Goal: Task Accomplishment & Management: Manage account settings

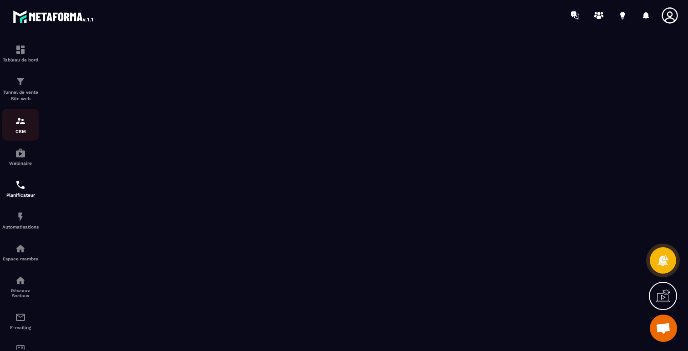
click at [24, 136] on link "CRM" at bounding box center [20, 125] width 36 height 32
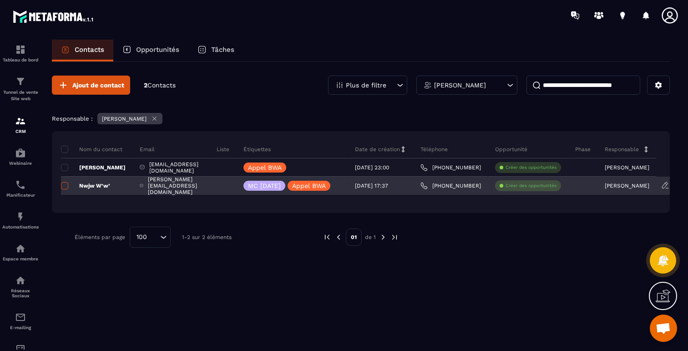
click at [66, 187] on span at bounding box center [64, 185] width 7 height 7
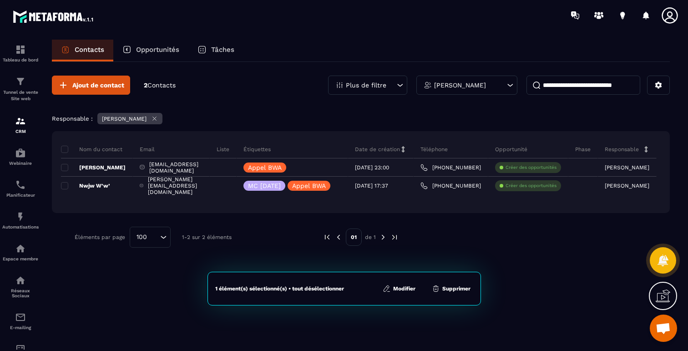
click at [458, 291] on button "Supprimer" at bounding box center [451, 288] width 44 height 9
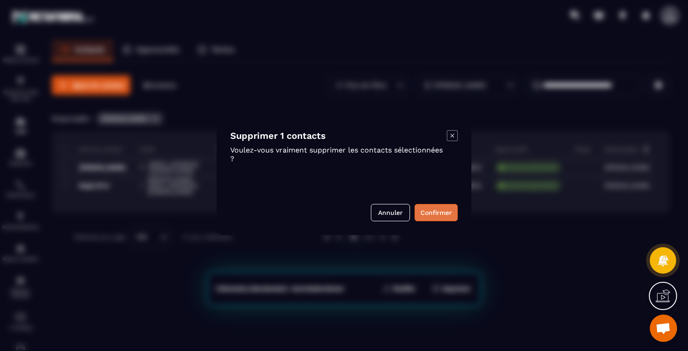
click at [439, 211] on button "Confirmer" at bounding box center [436, 212] width 43 height 17
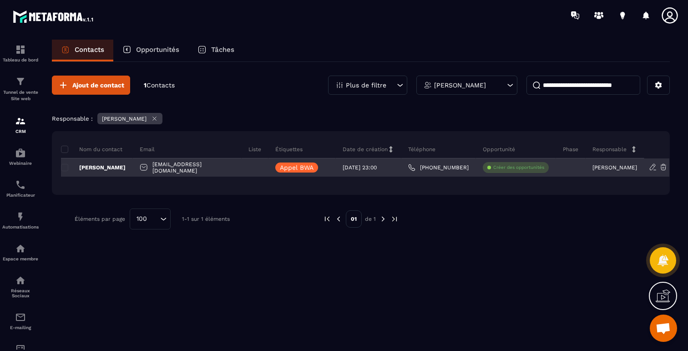
click at [503, 170] on p "Créer des opportunités" at bounding box center [519, 167] width 51 height 6
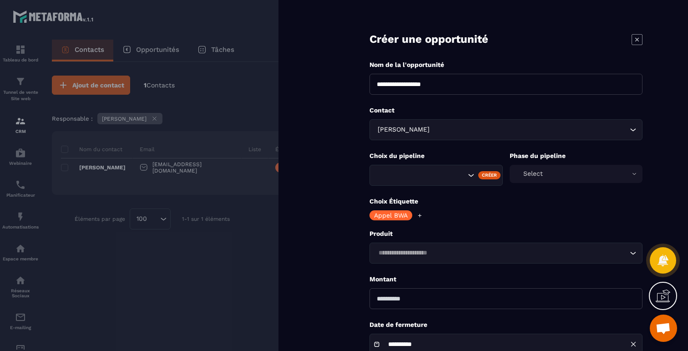
click at [262, 80] on div at bounding box center [344, 175] width 688 height 351
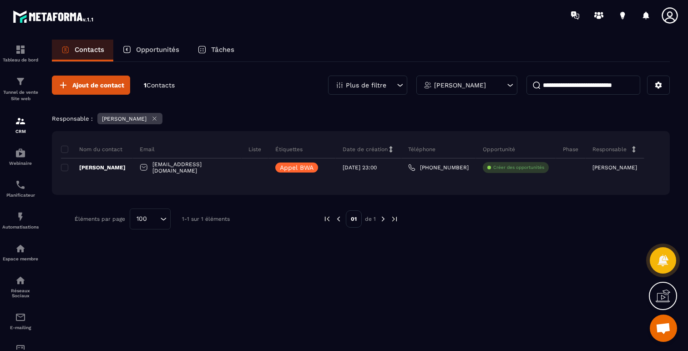
click at [202, 308] on div "Ajout de contact 1 Contacts Plus de filtre [PERSON_NAME] : [PERSON_NAME] du con…" at bounding box center [361, 206] width 618 height 288
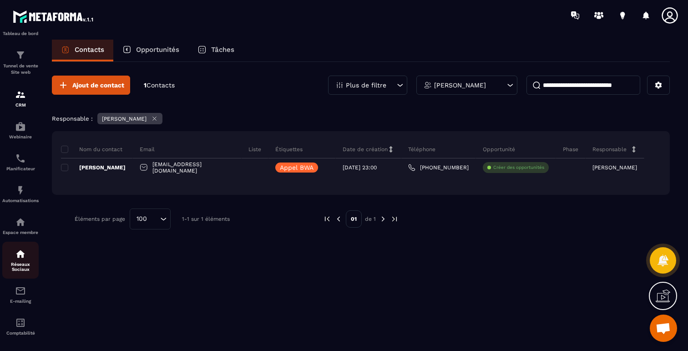
scroll to position [39, 0]
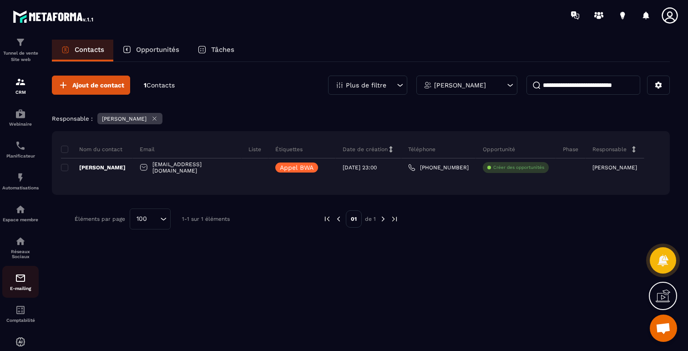
click at [16, 287] on div "E-mailing" at bounding box center [20, 282] width 36 height 18
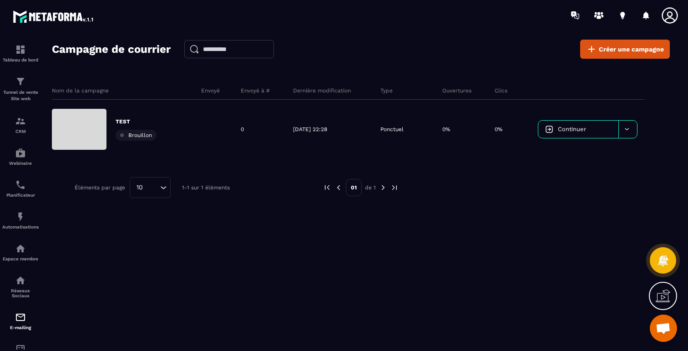
click at [524, 200] on div "Nom de la campagne Envoyé Envoyé à # Dernière modification Type Ouvertures Clic…" at bounding box center [361, 163] width 618 height 182
click at [19, 222] on img at bounding box center [20, 216] width 11 height 11
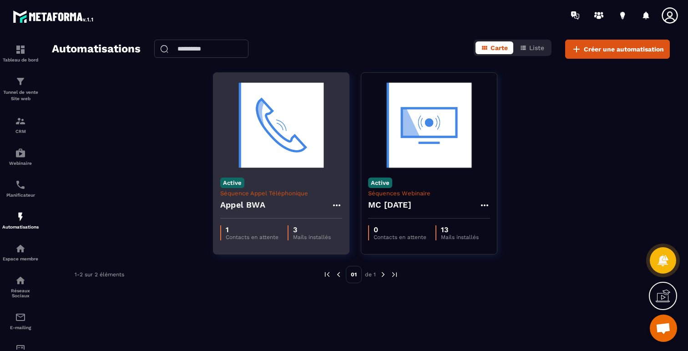
click at [288, 126] on img at bounding box center [281, 125] width 122 height 91
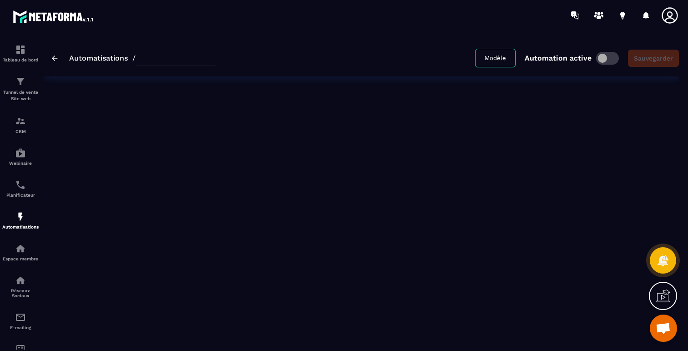
type input "*********"
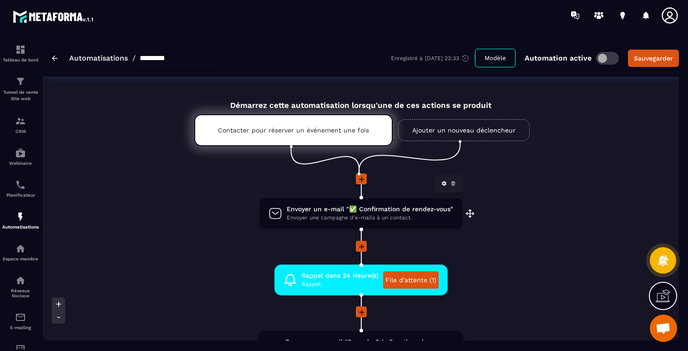
click at [325, 219] on span "Envoyer une campagne d'e-mails à un contact." at bounding box center [370, 218] width 167 height 9
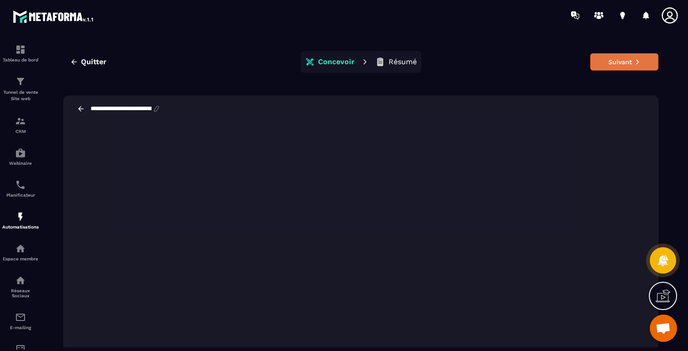
click at [639, 66] on button "Suivant" at bounding box center [624, 61] width 68 height 17
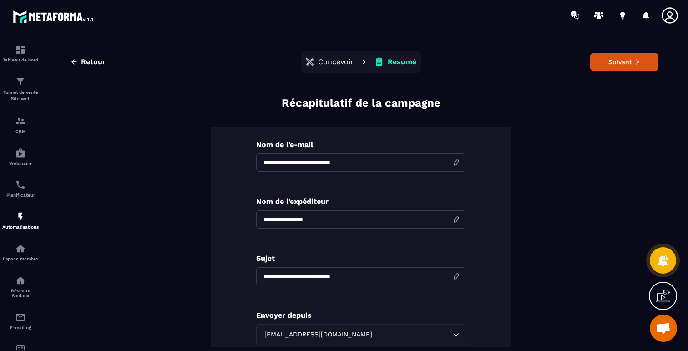
click at [639, 66] on button "Suivant" at bounding box center [624, 61] width 68 height 17
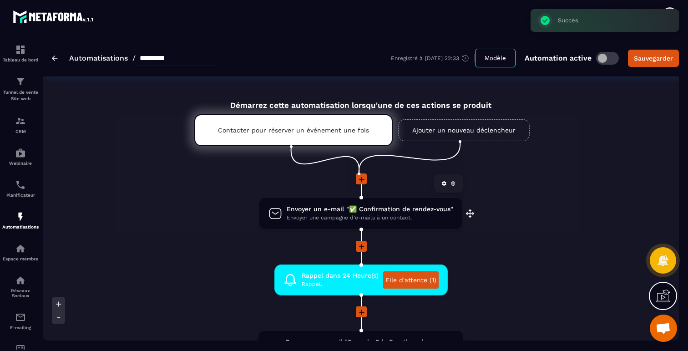
click at [339, 214] on span "Envoyer une campagne d'e-mails à un contact." at bounding box center [370, 218] width 167 height 9
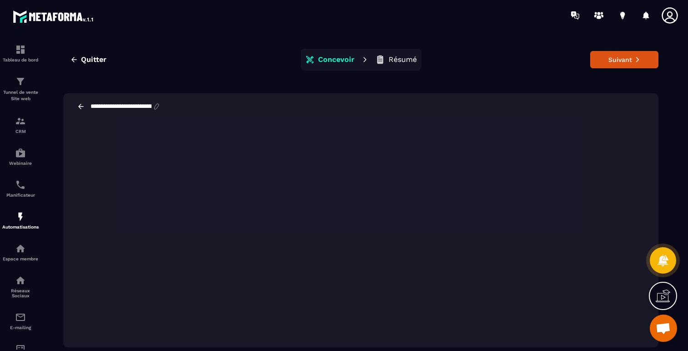
scroll to position [20, 0]
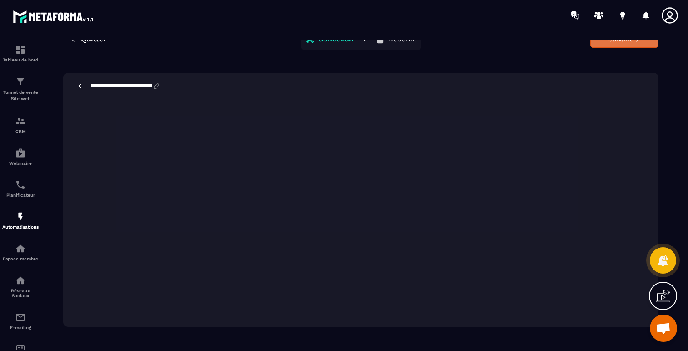
click at [621, 44] on button "Suivant" at bounding box center [624, 39] width 68 height 17
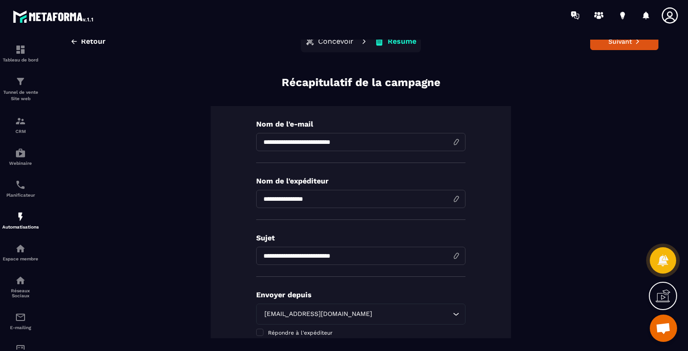
click at [621, 44] on button "Suivant" at bounding box center [624, 41] width 68 height 17
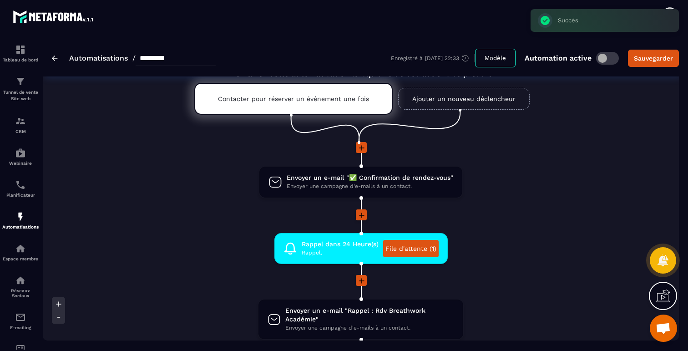
scroll to position [114, 0]
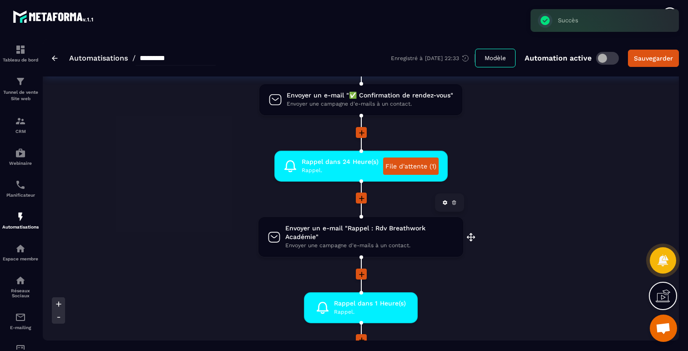
click at [406, 235] on span "Envoyer un e-mail "Rappel : Rdv Breathwork Académie"" at bounding box center [369, 232] width 169 height 17
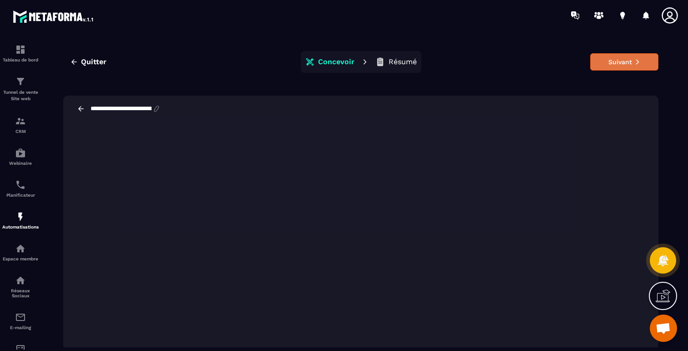
click at [622, 68] on button "Suivant" at bounding box center [624, 61] width 68 height 17
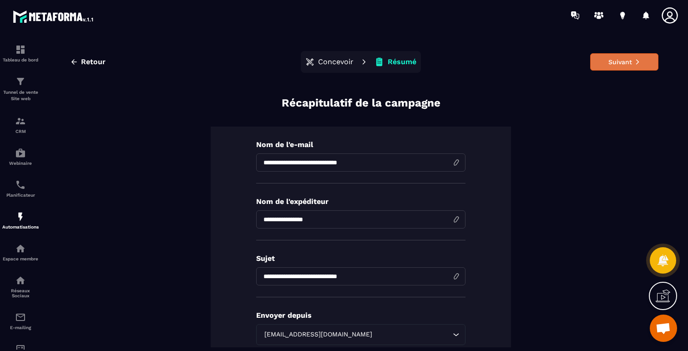
click at [610, 63] on button "Suivant" at bounding box center [624, 61] width 68 height 17
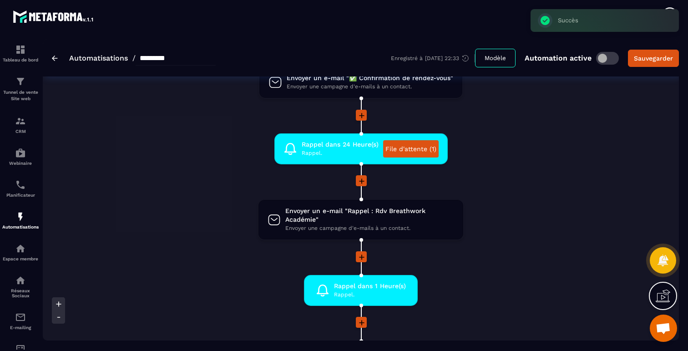
scroll to position [294, 0]
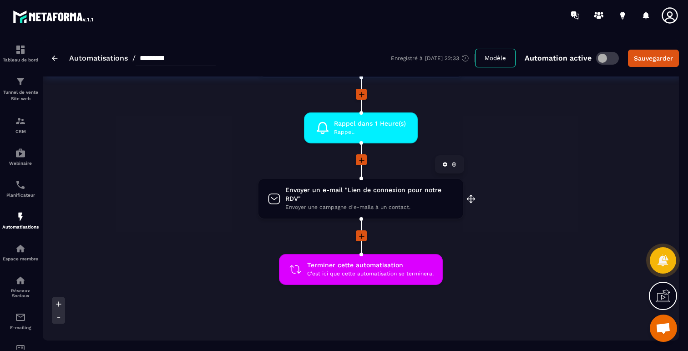
click at [427, 195] on span "Envoyer un e-mail "Lien de connexion pour notre RDV"" at bounding box center [369, 194] width 169 height 17
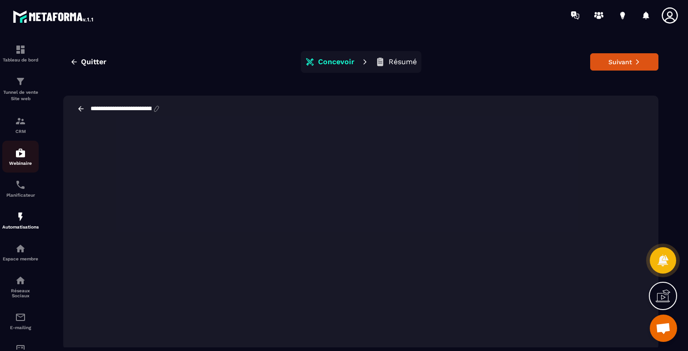
click at [25, 155] on img at bounding box center [20, 153] width 11 height 11
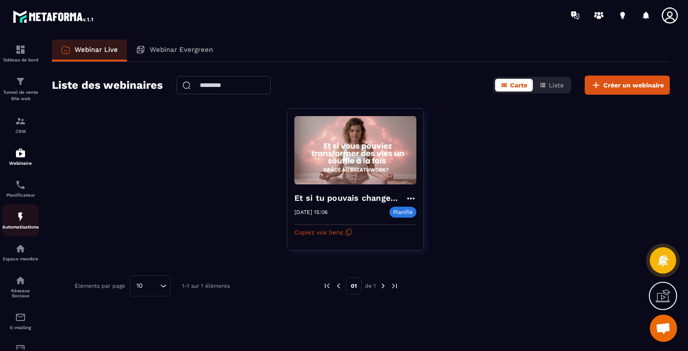
click at [20, 222] on img at bounding box center [20, 216] width 11 height 11
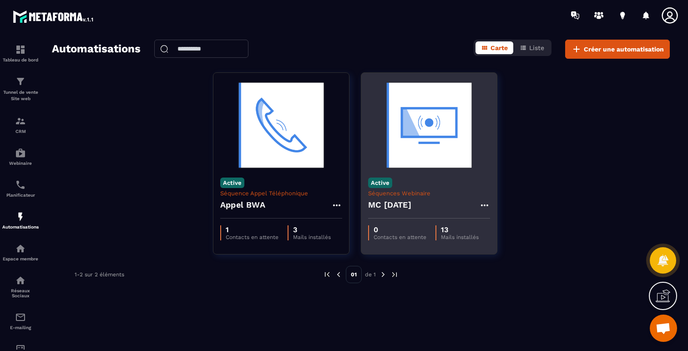
click at [427, 122] on img at bounding box center [429, 125] width 122 height 91
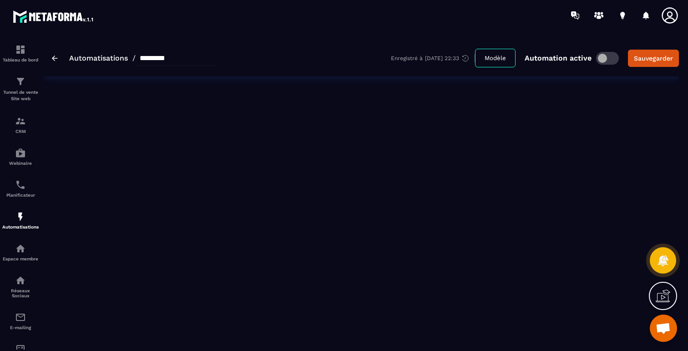
type input "**********"
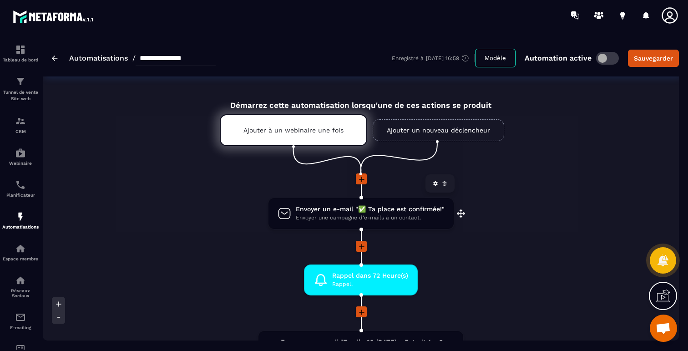
click at [413, 219] on span "Envoyer une campagne d'e-mails à un contact." at bounding box center [370, 218] width 149 height 9
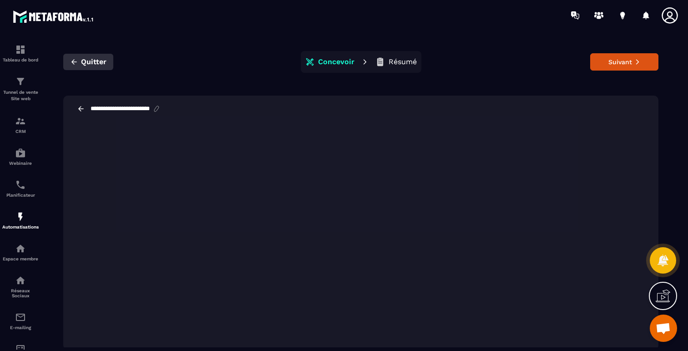
click at [73, 62] on icon "button" at bounding box center [73, 61] width 5 height 5
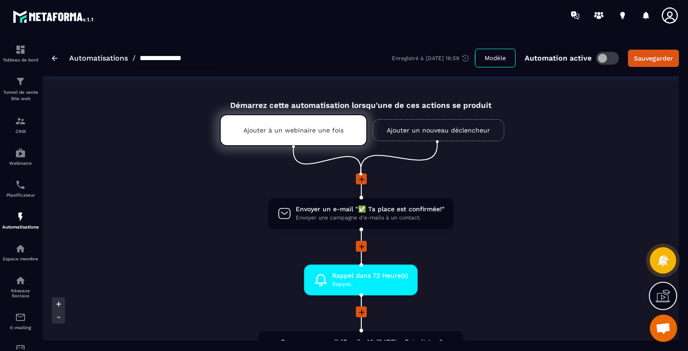
click at [673, 15] on icon at bounding box center [670, 15] width 18 height 18
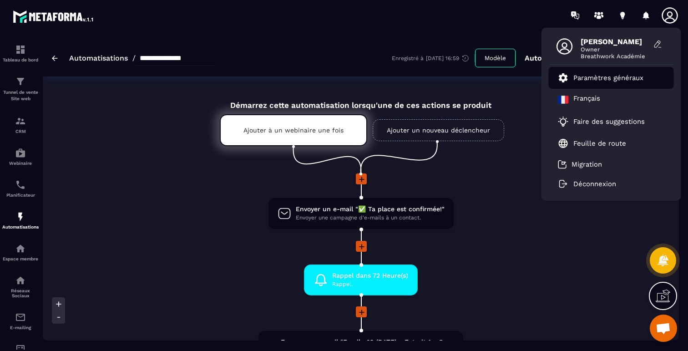
click at [580, 79] on p "Paramètres généraux" at bounding box center [609, 78] width 70 height 8
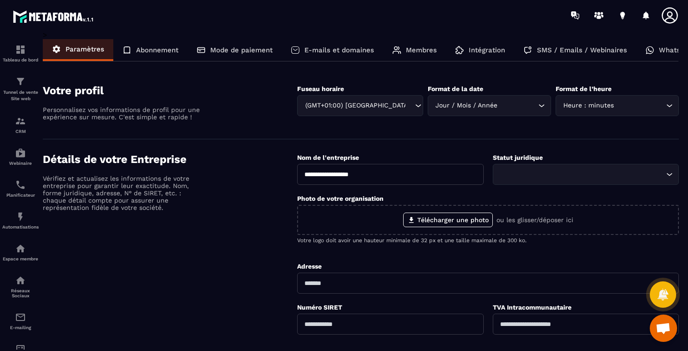
click at [556, 50] on p "SMS / Emails / Webinaires" at bounding box center [582, 50] width 90 height 8
